Goal: Navigation & Orientation: Find specific page/section

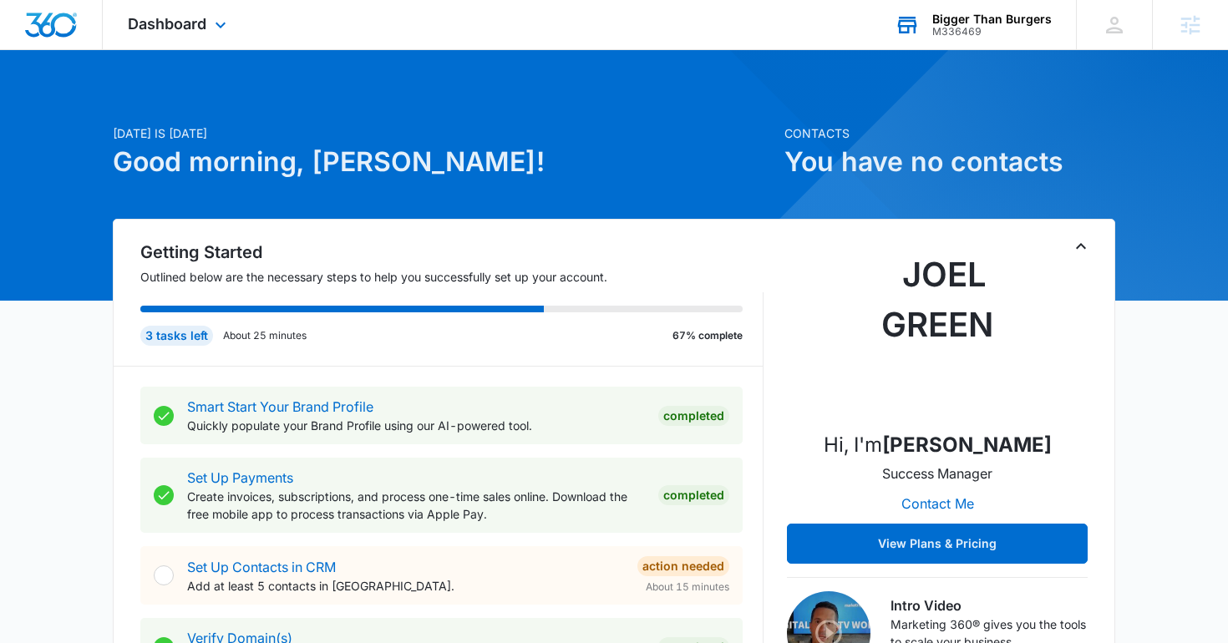
click at [931, 37] on div "Bigger Than Burgers M336469 Your Accounts View All" at bounding box center [973, 24] width 206 height 49
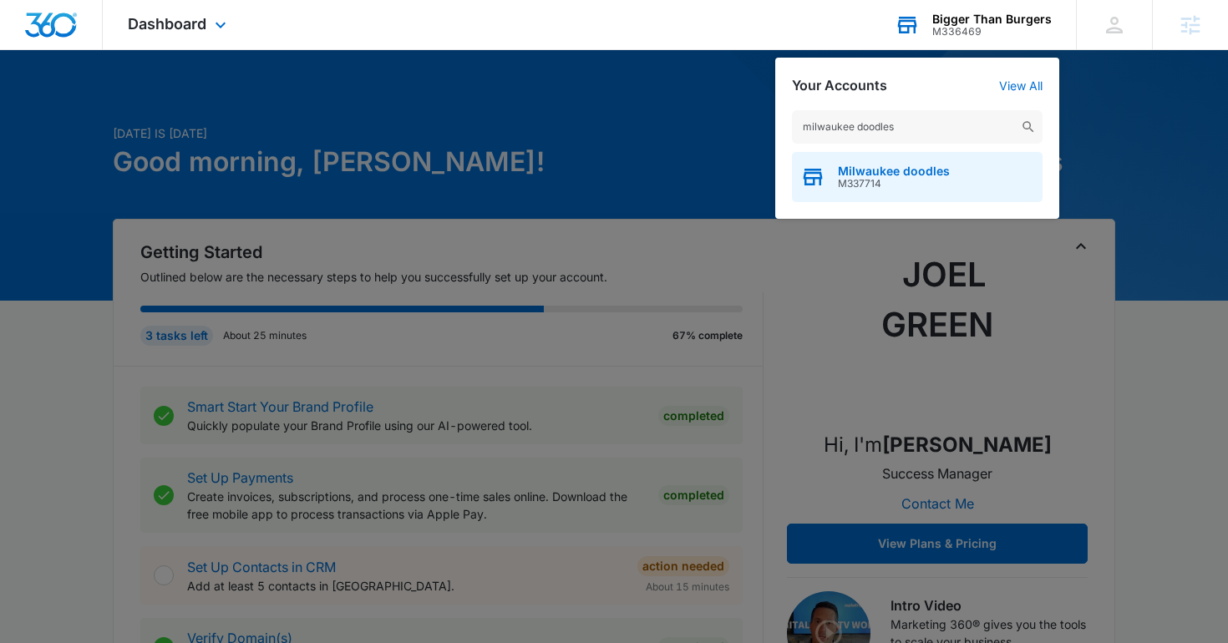
type input "milwaukee doodles"
click at [893, 174] on span "Milwaukee doodles" at bounding box center [894, 171] width 112 height 13
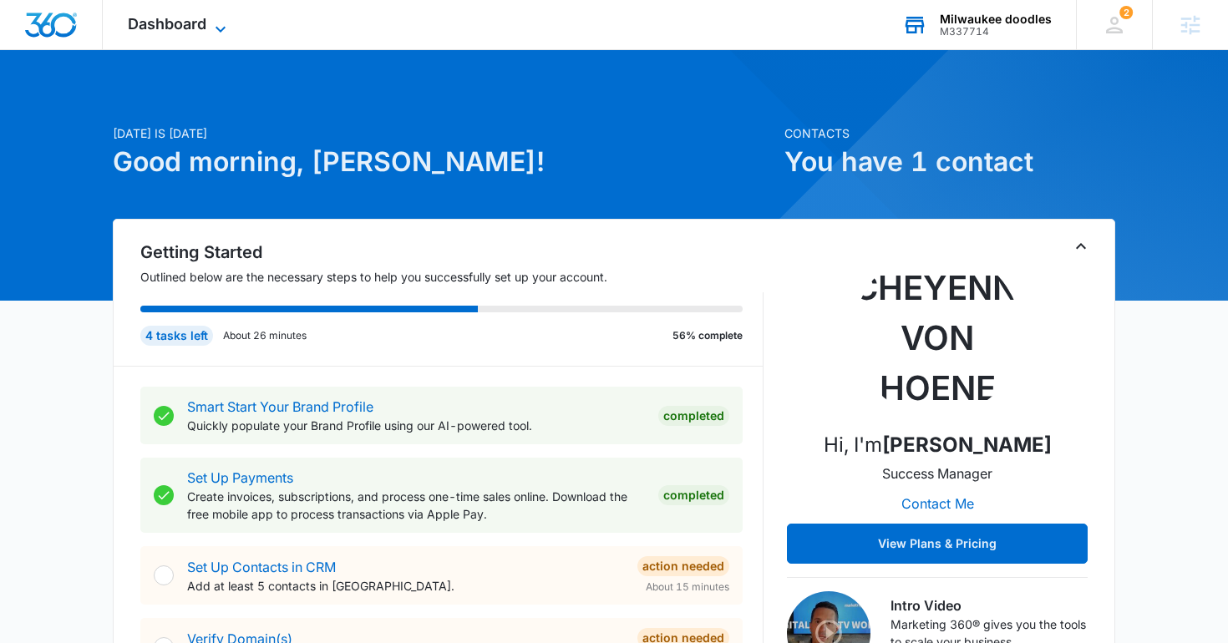
click at [190, 27] on span "Dashboard" at bounding box center [167, 24] width 79 height 18
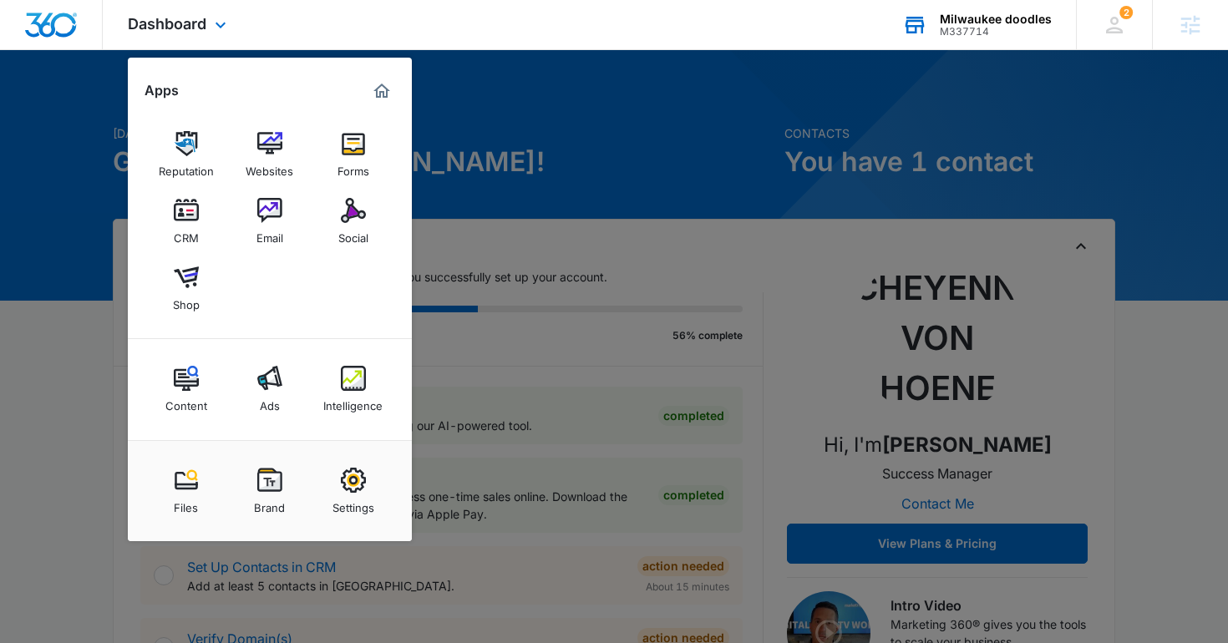
click at [256, 116] on div "Reputation Websites Forms CRM Email Social Shop" at bounding box center [270, 221] width 284 height 235
click at [277, 154] on img at bounding box center [269, 143] width 25 height 25
